Goal: Information Seeking & Learning: Learn about a topic

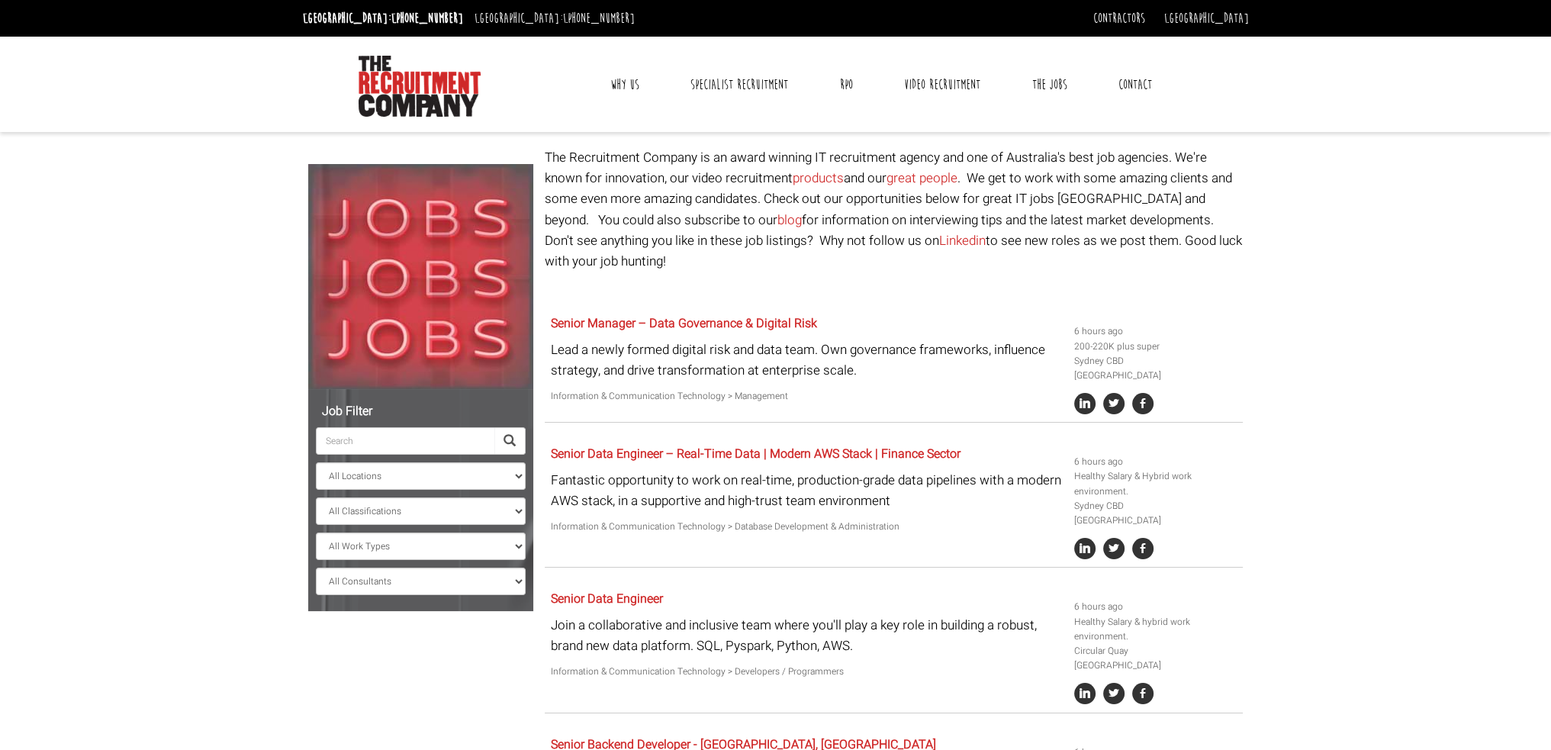
click at [428, 445] on input "search" at bounding box center [405, 440] width 178 height 27
click at [427, 510] on select "All Classifications Banking & Financial Services Information & Communication Te…" at bounding box center [421, 510] width 210 height 27
click at [414, 579] on select "All Consultants [PERSON_NAME] - , Infrastructure, Cloud & DevOps, Contract [PER…" at bounding box center [421, 580] width 210 height 27
click at [316, 567] on select "All Consultants [PERSON_NAME] - , Infrastructure, Cloud & DevOps, Contract [PER…" at bounding box center [421, 580] width 210 height 27
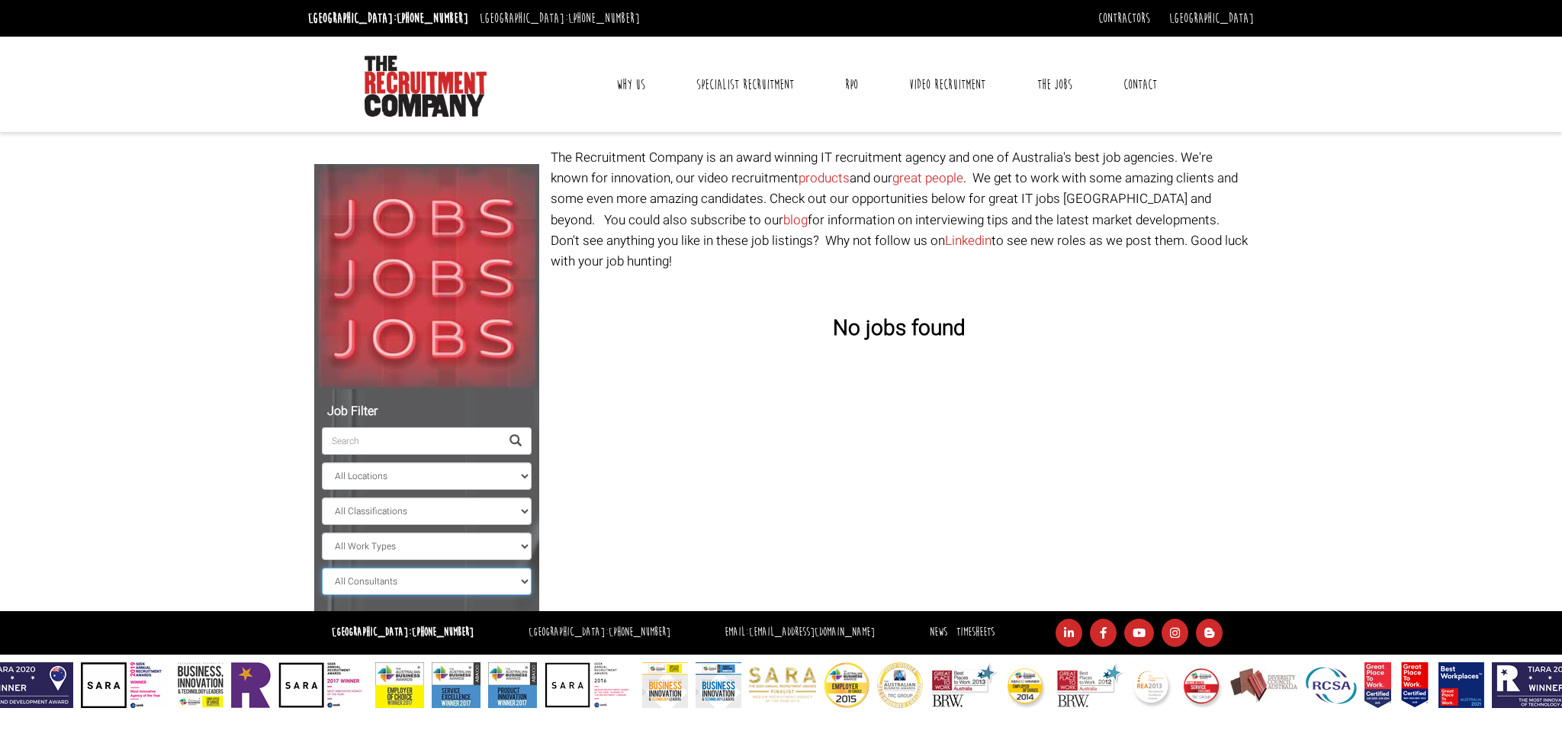
click at [409, 583] on select "All Consultants [PERSON_NAME] - , Infrastructure, Cloud & DevOps, Contract [PER…" at bounding box center [427, 580] width 210 height 27
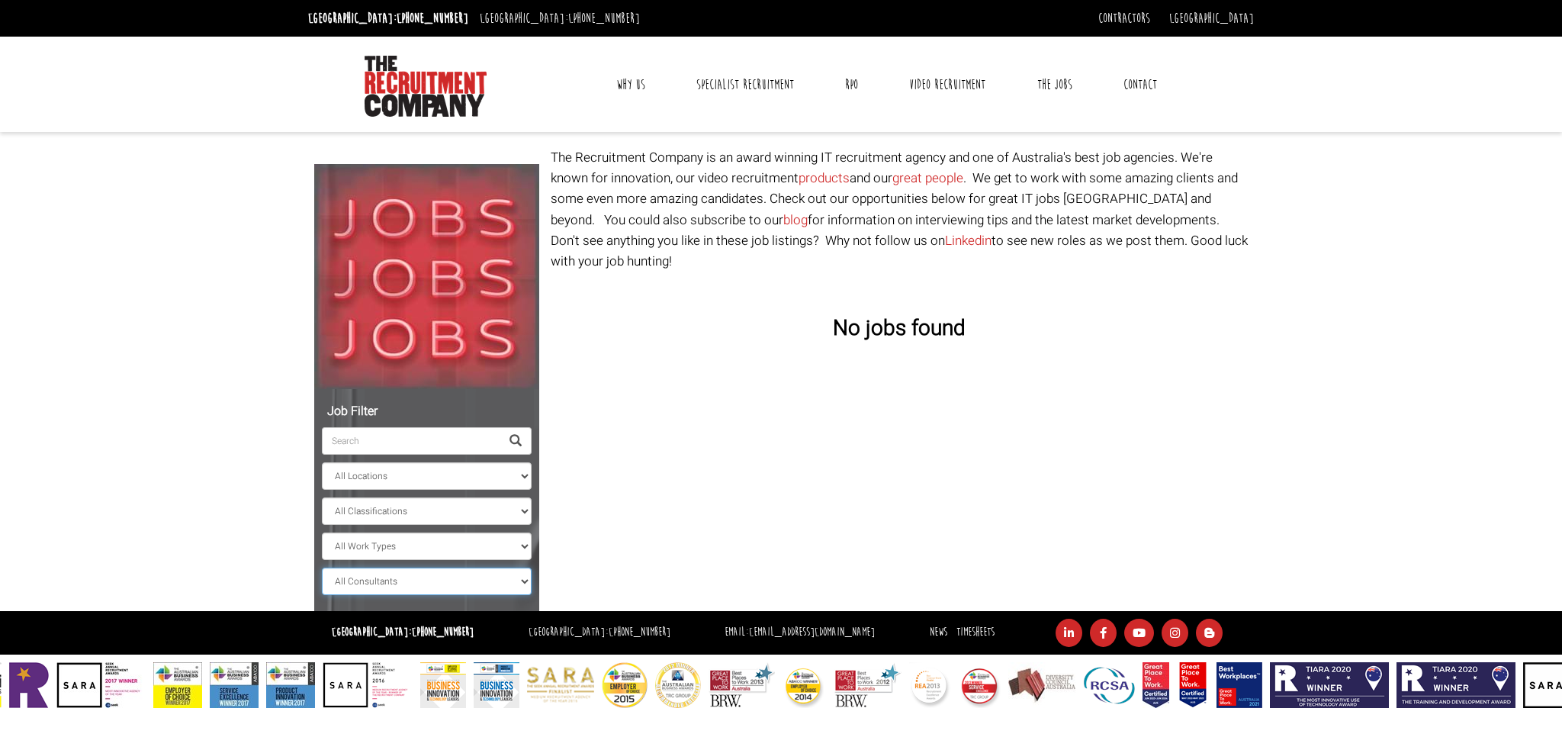
click at [322, 567] on select "All Consultants [PERSON_NAME] - , Infrastructure, Cloud & DevOps, Contract [PER…" at bounding box center [427, 580] width 210 height 27
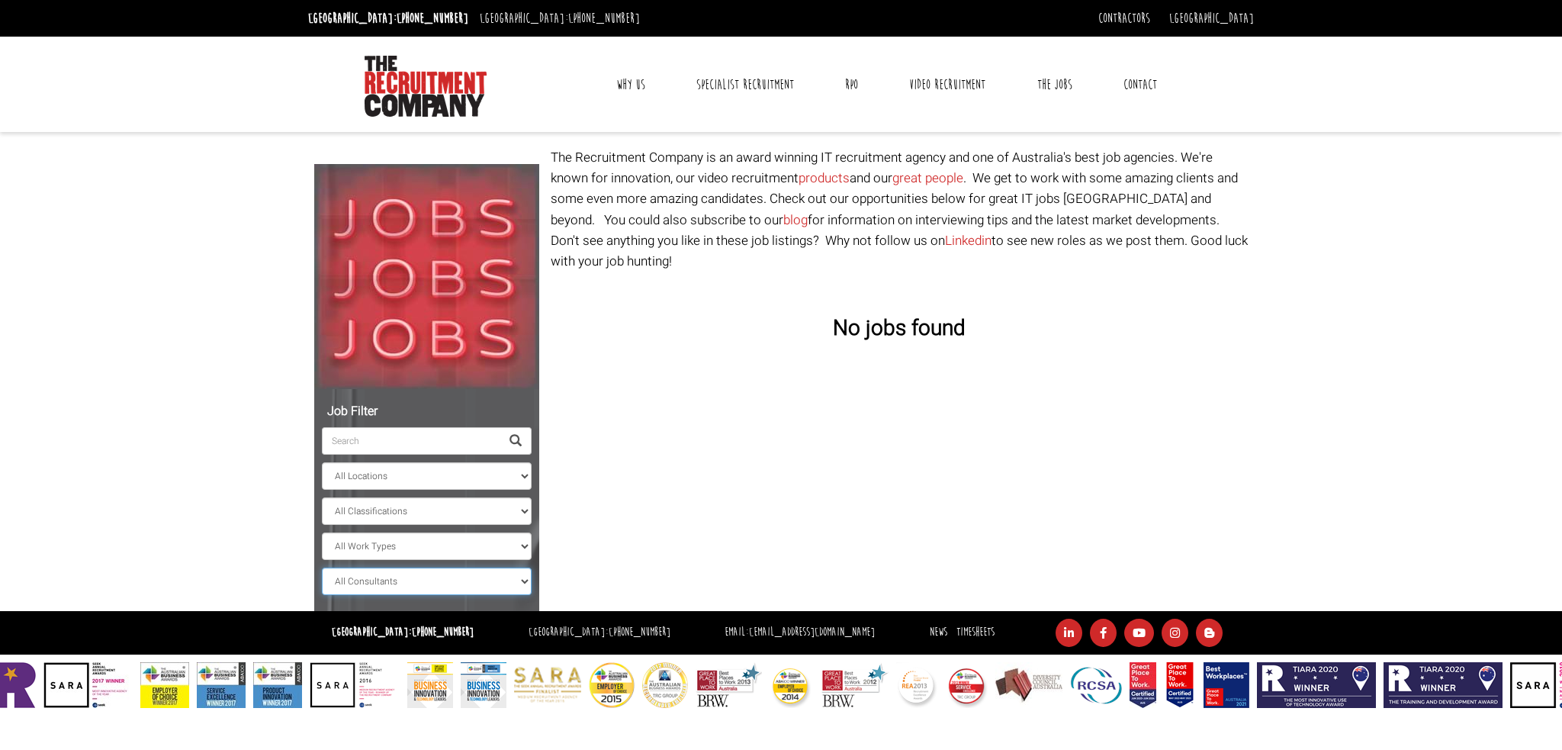
click at [394, 588] on select "All Consultants [PERSON_NAME] - , Infrastructure, Cloud & DevOps, Contract [PER…" at bounding box center [427, 580] width 210 height 27
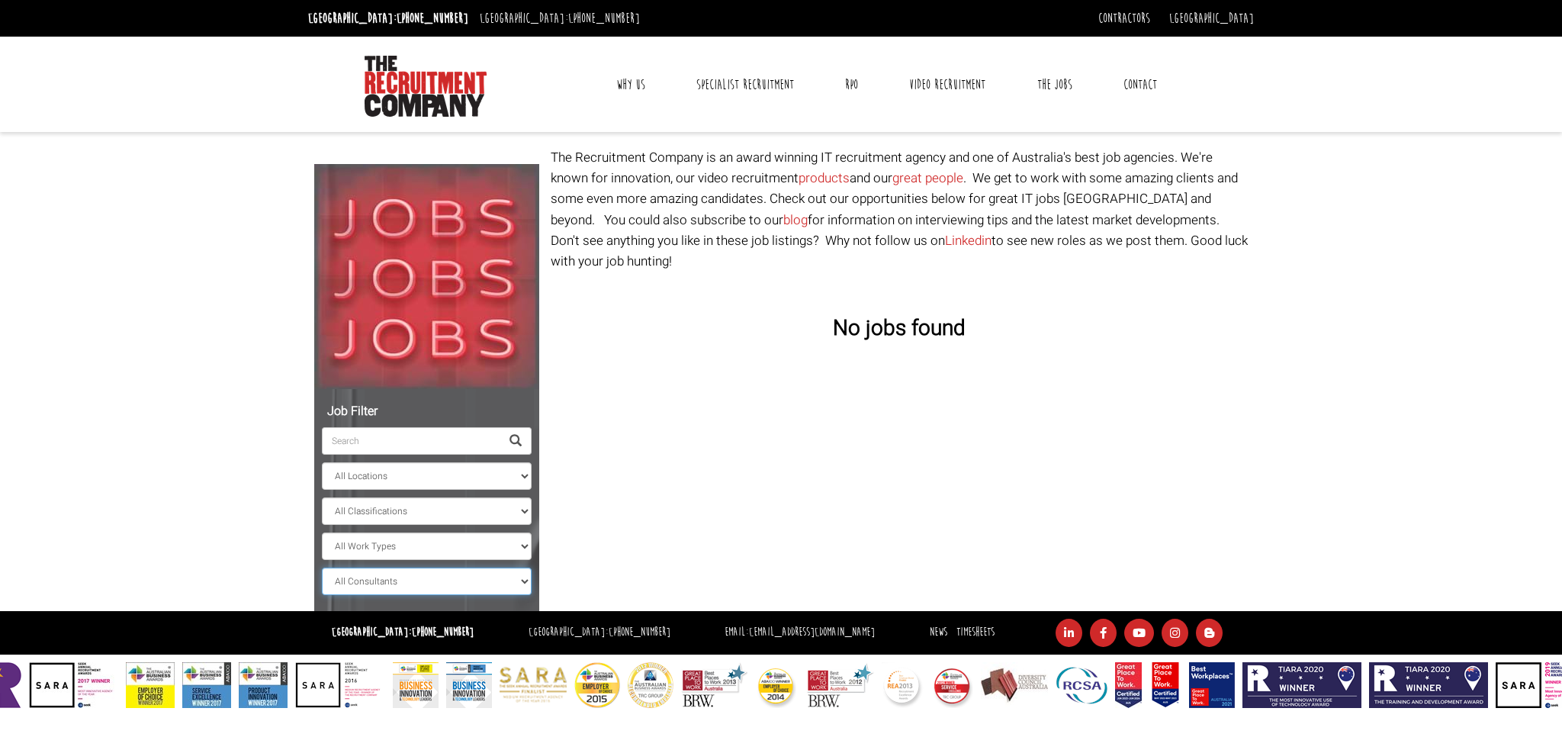
click at [322, 567] on select "All Consultants [PERSON_NAME] - , Infrastructure, Cloud & DevOps, Contract [PER…" at bounding box center [427, 580] width 210 height 27
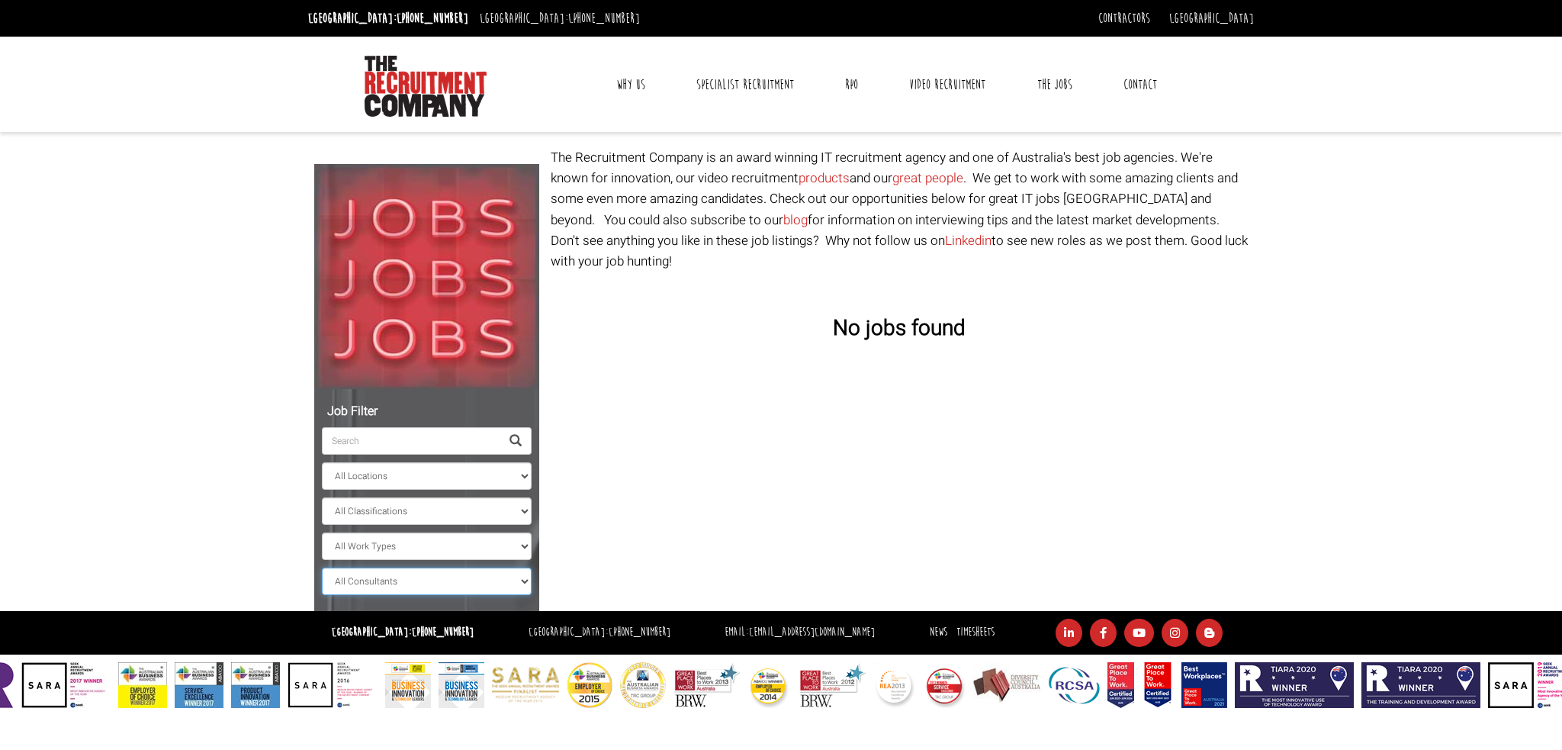
click at [394, 582] on select "All Consultants [PERSON_NAME] - , Infrastructure, Cloud & DevOps, Contract [PER…" at bounding box center [427, 580] width 210 height 27
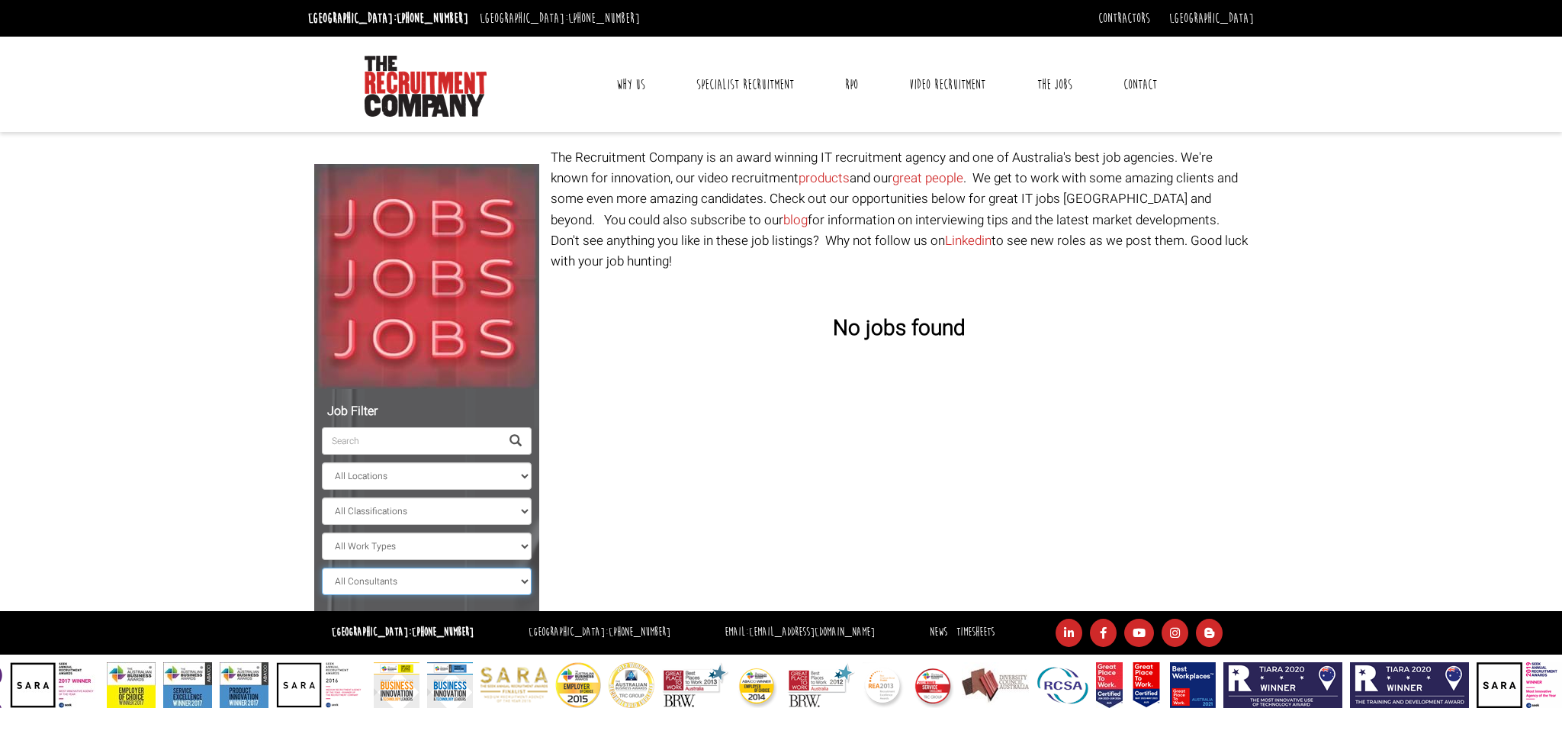
click at [322, 567] on select "All Consultants [PERSON_NAME] - , Infrastructure, Cloud & DevOps, Contract [PER…" at bounding box center [427, 580] width 210 height 27
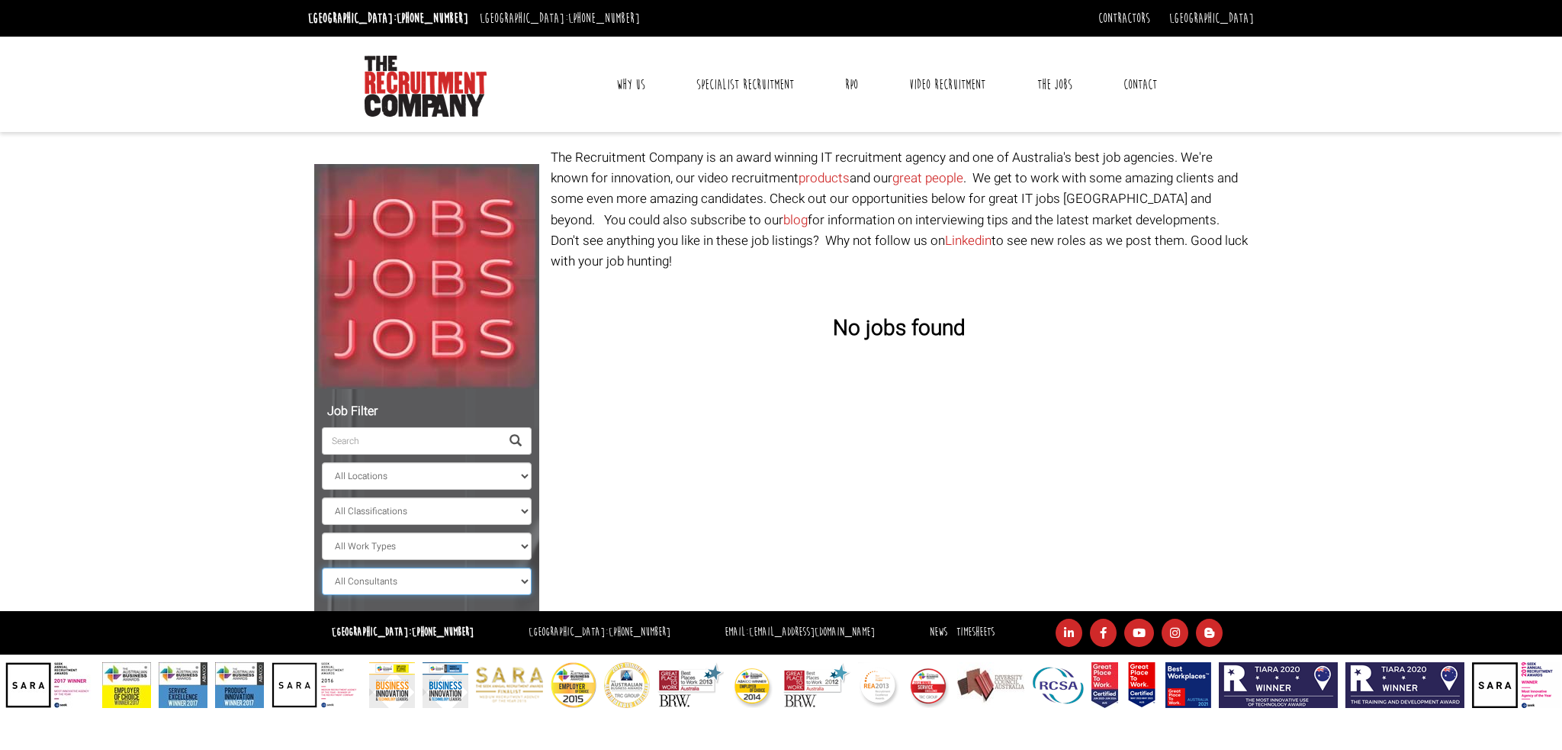
click at [402, 585] on select "All Consultants [PERSON_NAME] - , Infrastructure, Cloud & DevOps, Contract [PER…" at bounding box center [427, 580] width 210 height 27
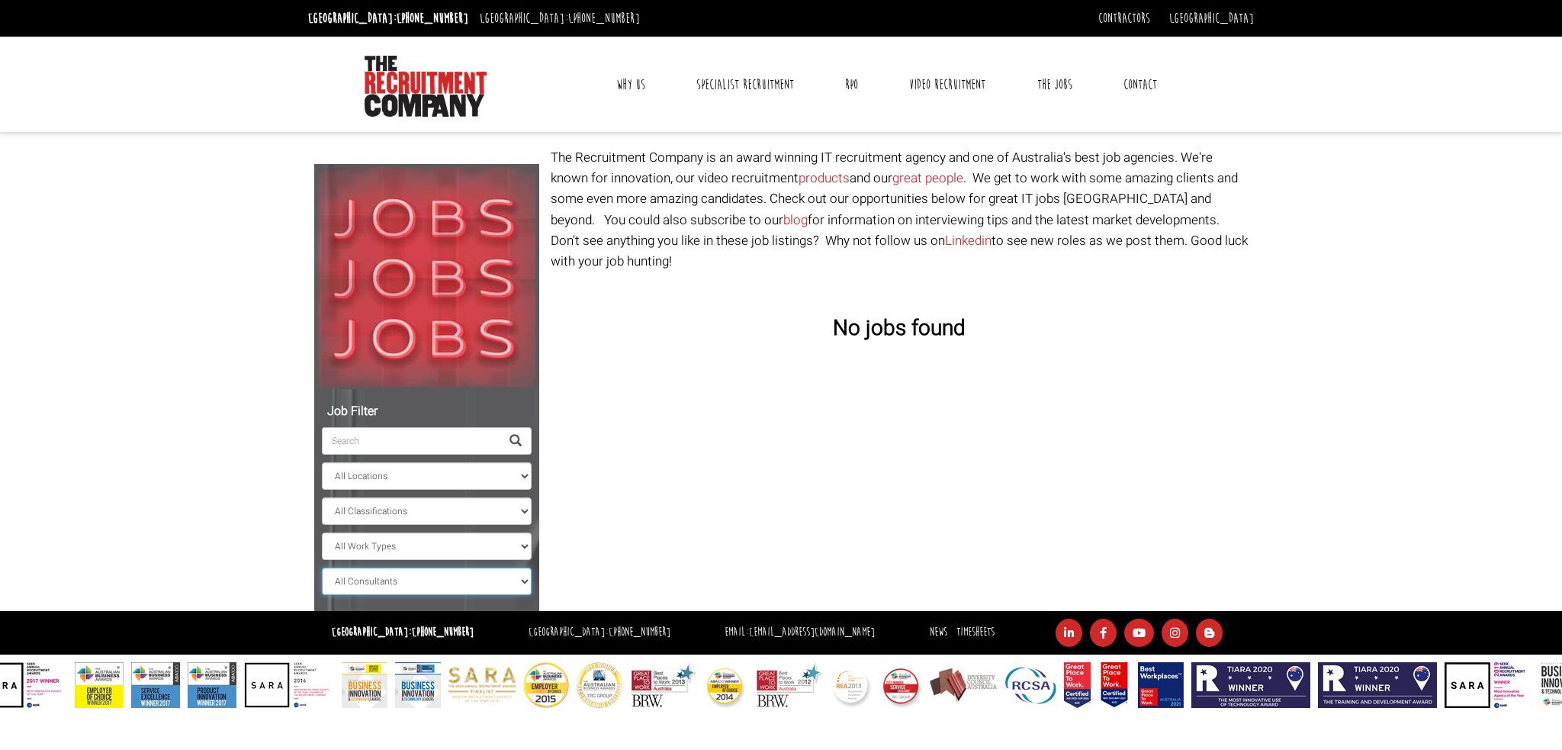
click at [322, 567] on select "All Consultants [PERSON_NAME] - , Infrastructure, Cloud & DevOps, Contract [PER…" at bounding box center [427, 580] width 210 height 27
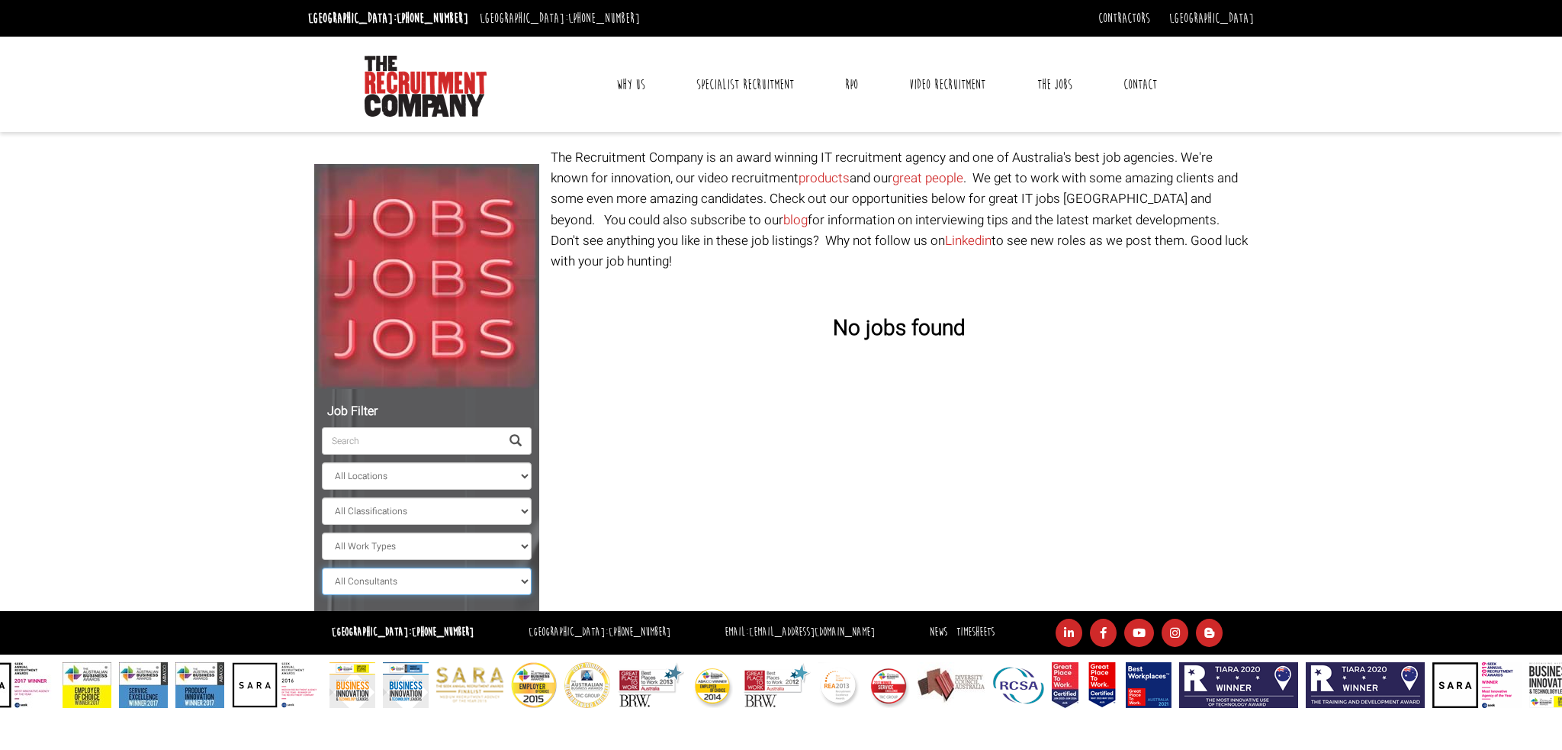
click at [353, 573] on select "All Consultants [PERSON_NAME] - , Infrastructure, Cloud & DevOps, Contract [PER…" at bounding box center [427, 580] width 210 height 27
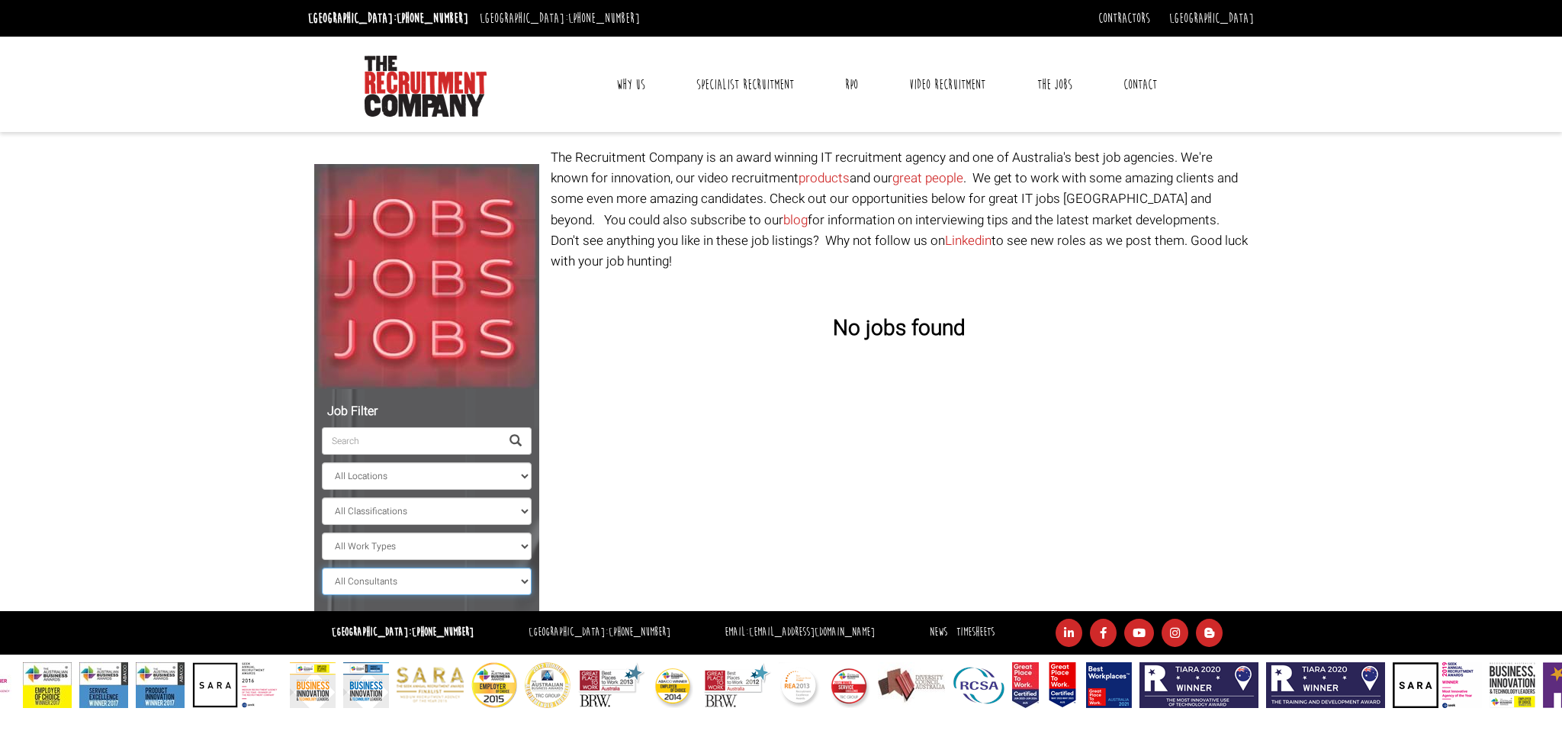
click at [322, 567] on select "All Consultants [PERSON_NAME] - , Infrastructure, Cloud & DevOps, Contract [PER…" at bounding box center [427, 580] width 210 height 27
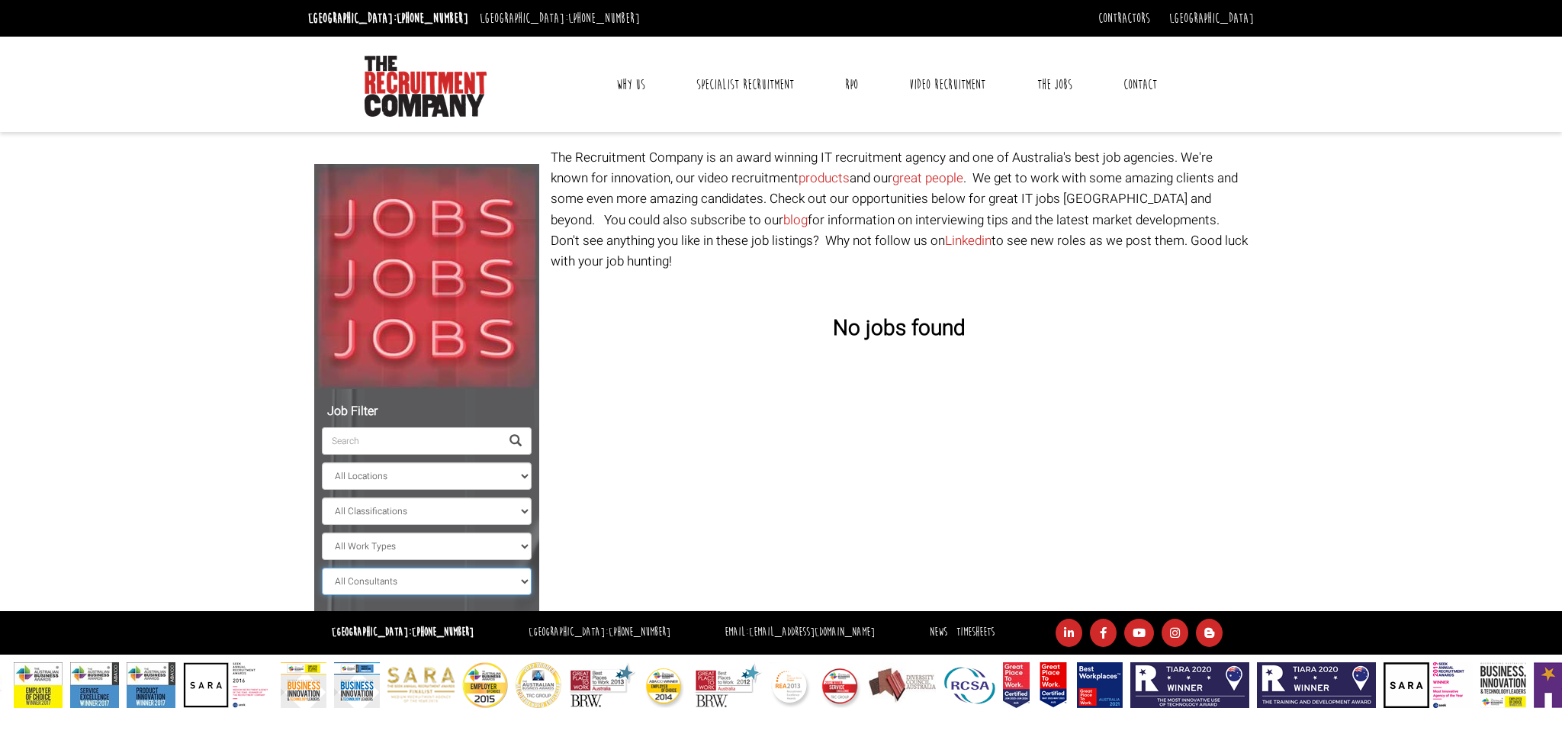
click at [362, 582] on select "All Consultants [PERSON_NAME] - , Infrastructure, Cloud & DevOps, Contract [PER…" at bounding box center [427, 580] width 210 height 27
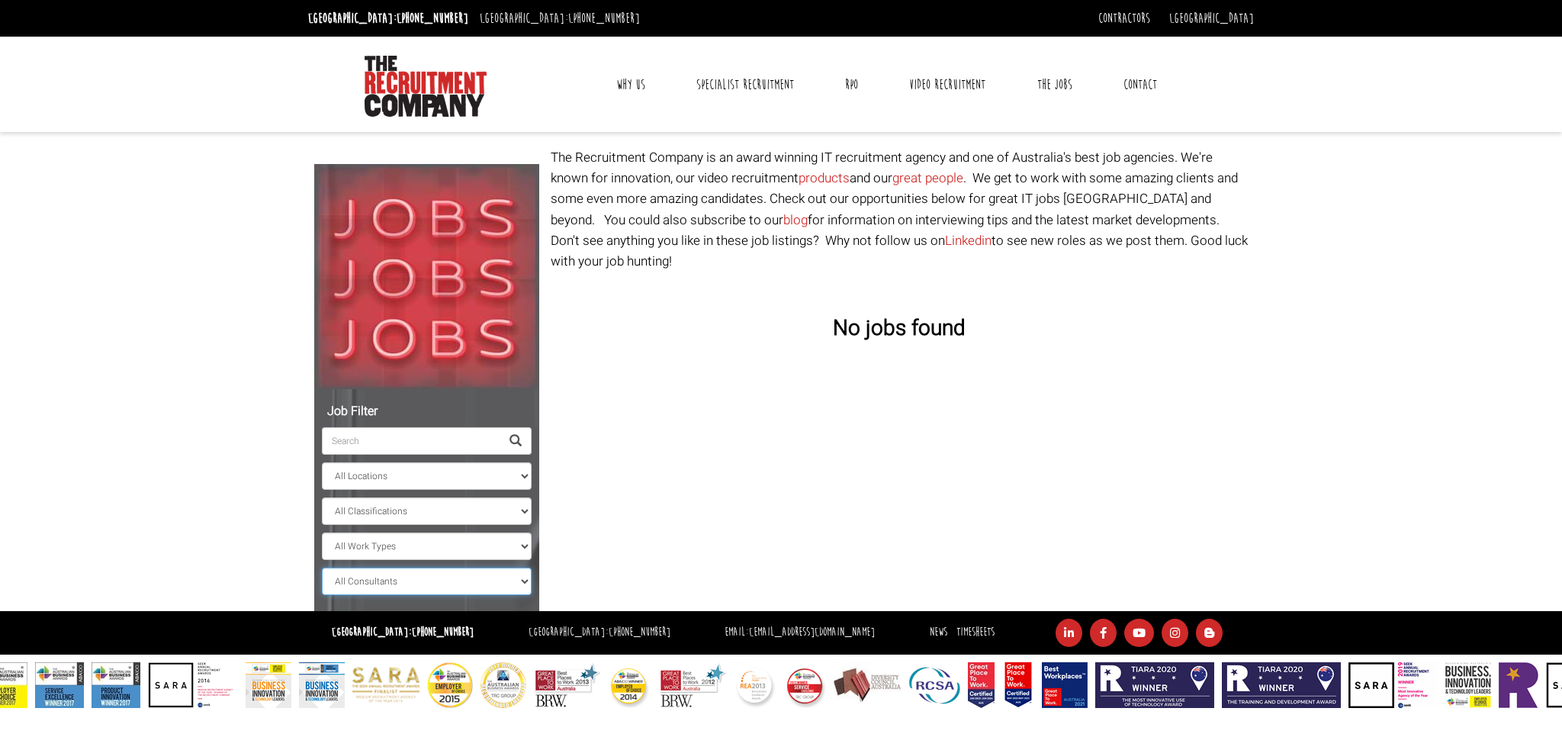
select select "[PERSON_NAME]"
click at [322, 567] on select "All Consultants [PERSON_NAME] - , Infrastructure, Cloud & DevOps, Contract [PER…" at bounding box center [427, 580] width 210 height 27
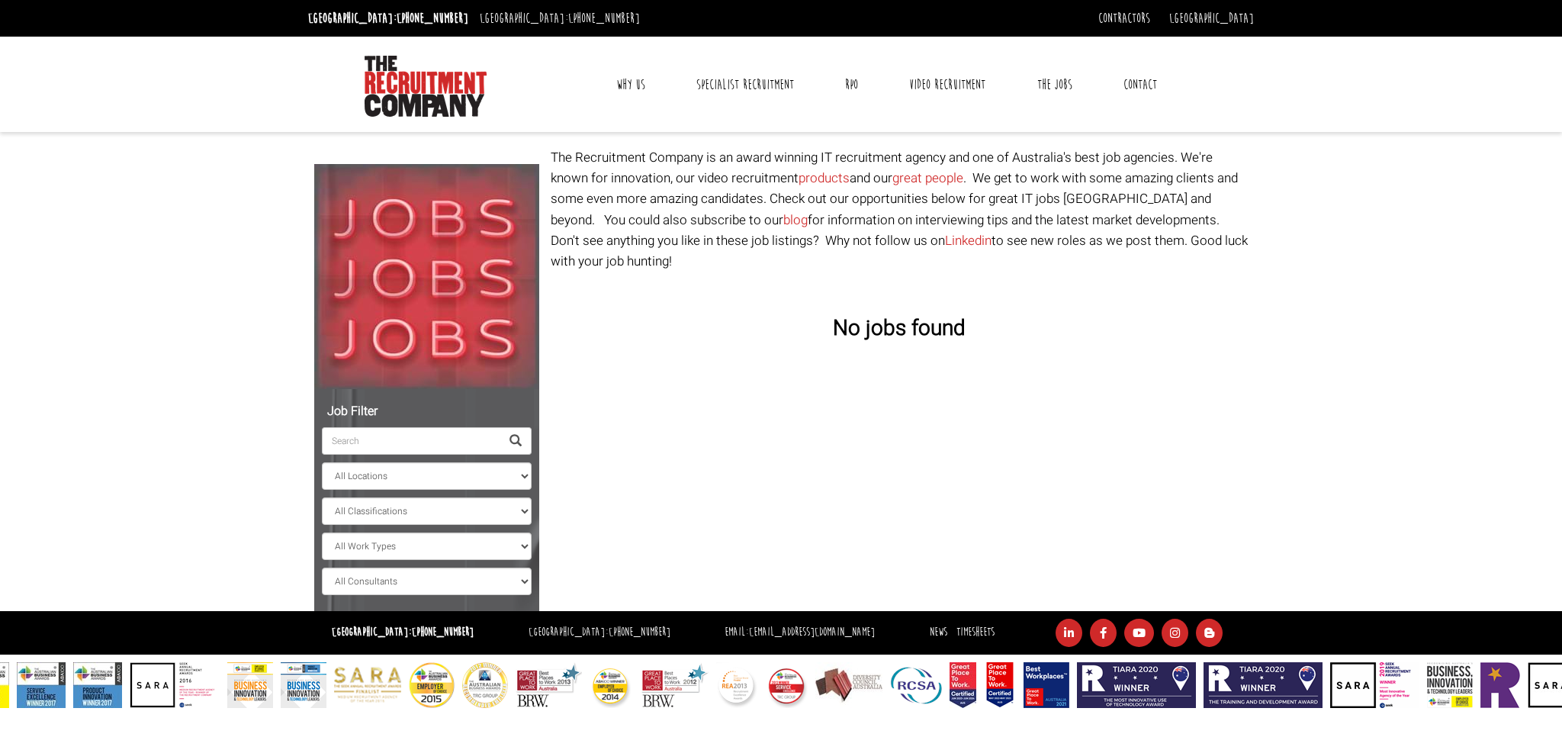
click at [510, 564] on ul "All Locations [GEOGRAPHIC_DATA] [GEOGRAPHIC_DATA] [GEOGRAPHIC_DATA] [GEOGRAPHIC…" at bounding box center [427, 496] width 210 height 198
click at [508, 579] on select "All Consultants [PERSON_NAME] - , Infrastructure, Cloud & DevOps, Contract [PER…" at bounding box center [427, 580] width 210 height 27
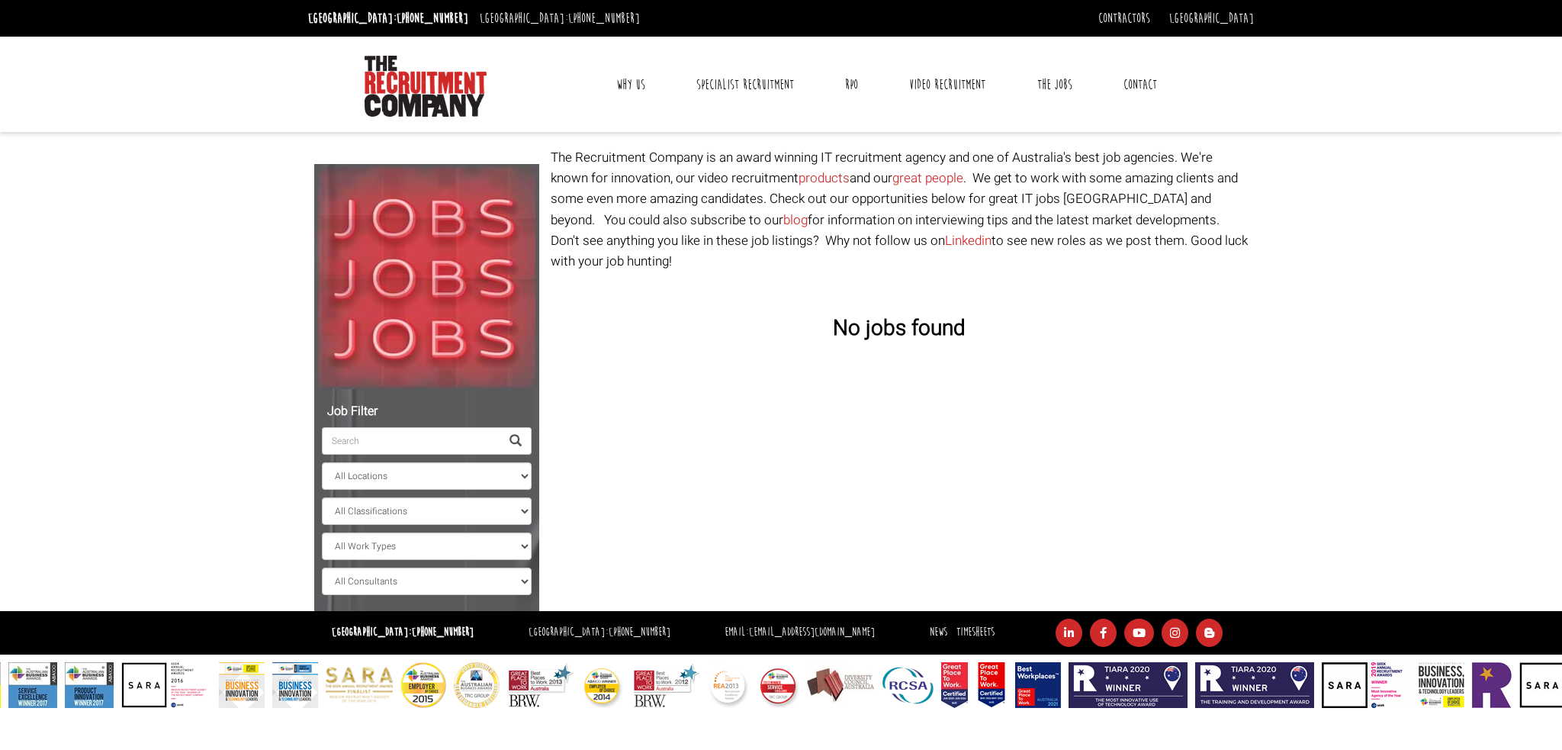
click at [465, 190] on img at bounding box center [426, 276] width 225 height 225
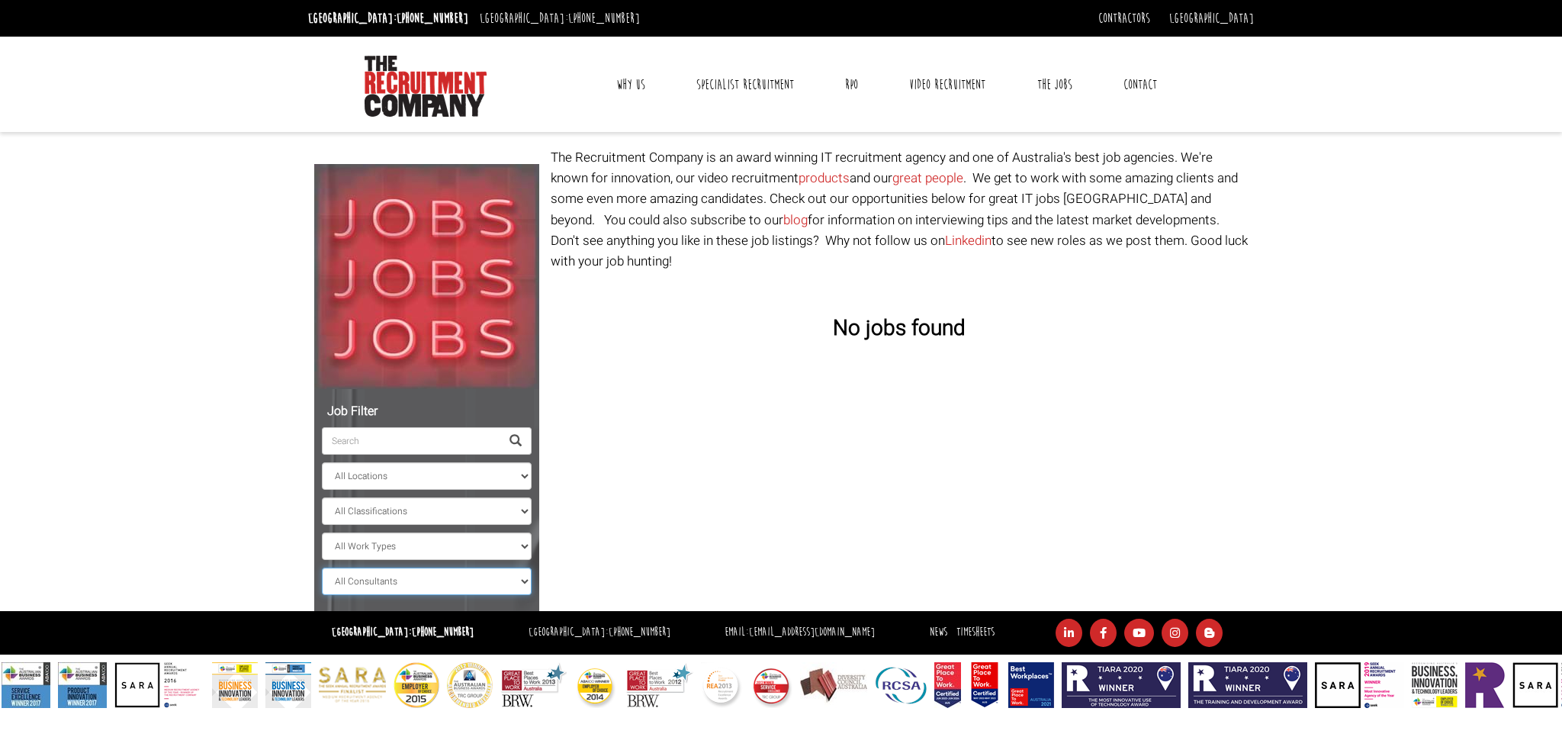
click at [400, 591] on select "All Consultants [PERSON_NAME] - , Infrastructure, Cloud & DevOps, Contract [PER…" at bounding box center [427, 580] width 210 height 27
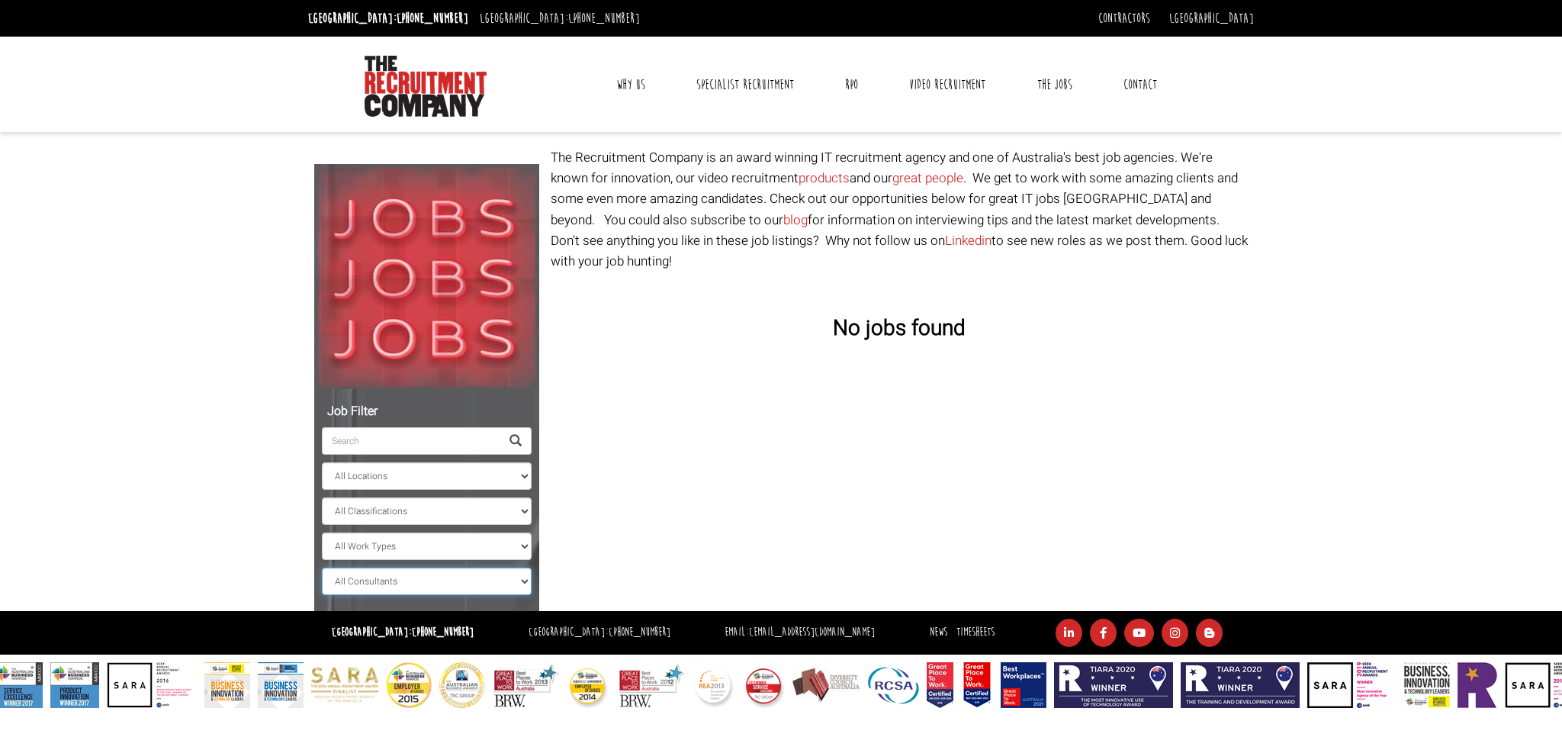
select select
click at [322, 567] on select "All Consultants [PERSON_NAME] - , Infrastructure, Cloud & DevOps, Contract [PER…" at bounding box center [427, 580] width 210 height 27
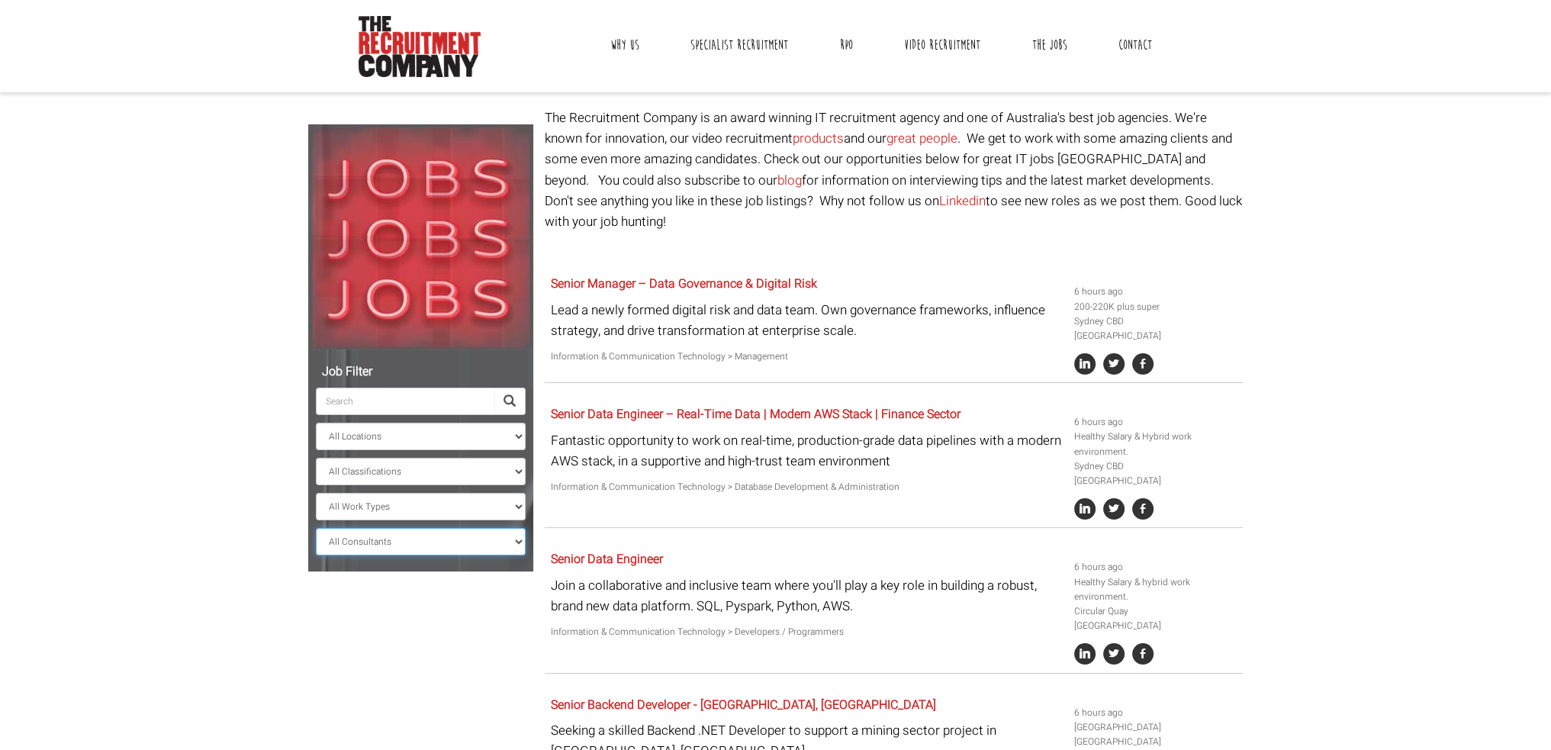
scroll to position [76, 0]
